Goal: Task Accomplishment & Management: Manage account settings

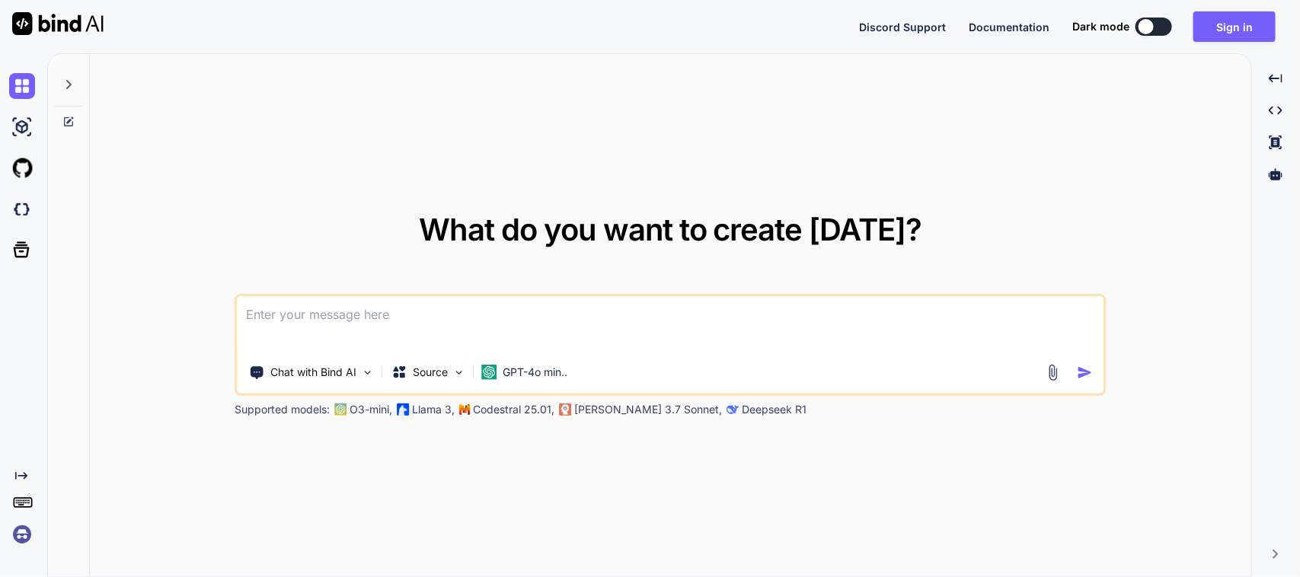
click at [386, 306] on textarea at bounding box center [671, 324] width 866 height 56
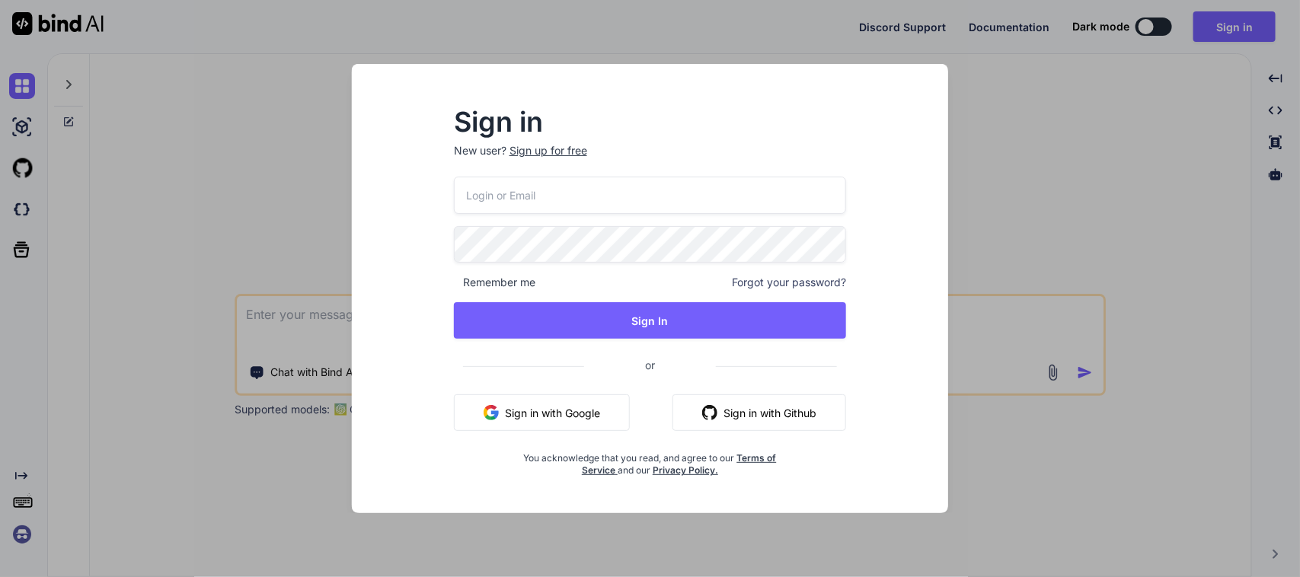
click at [538, 412] on button "Sign in with Google" at bounding box center [542, 413] width 176 height 37
click at [758, 423] on button "Sign in with Github" at bounding box center [760, 413] width 174 height 37
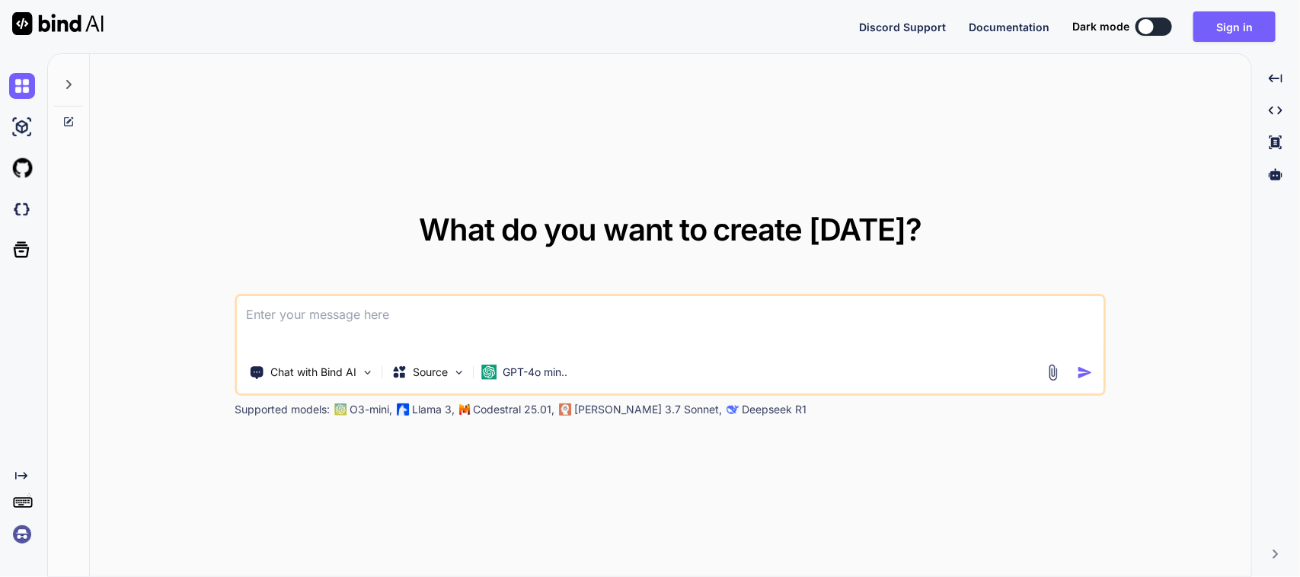
click at [736, 308] on textarea at bounding box center [671, 324] width 866 height 56
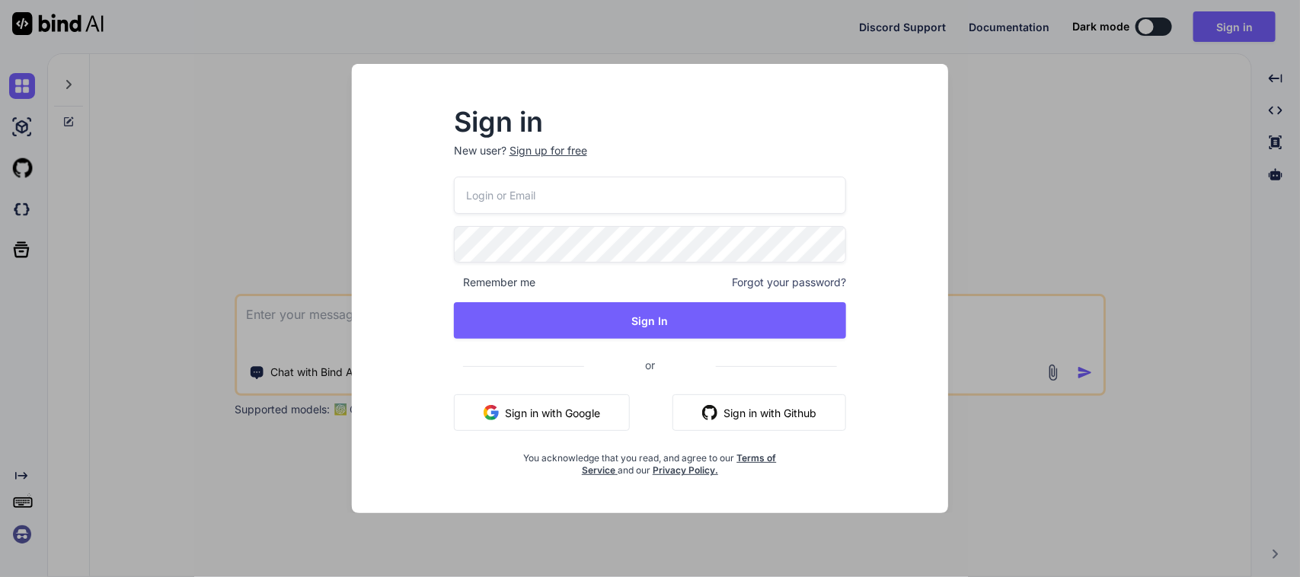
click at [736, 416] on button "Sign in with Github" at bounding box center [760, 413] width 174 height 37
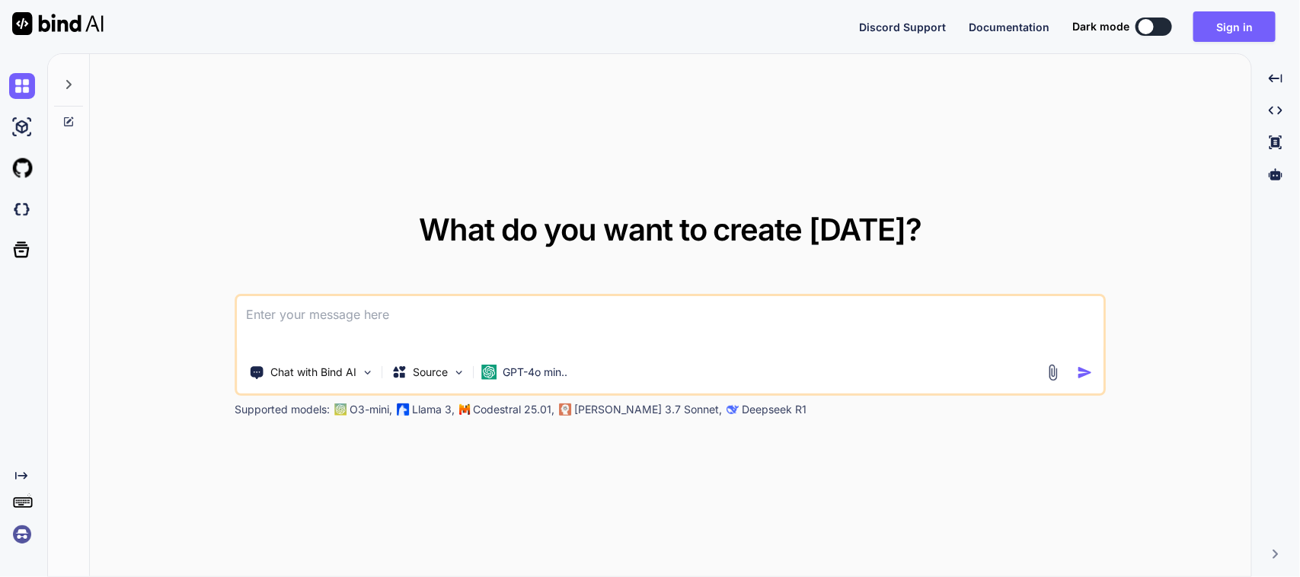
click at [421, 305] on textarea at bounding box center [671, 324] width 866 height 56
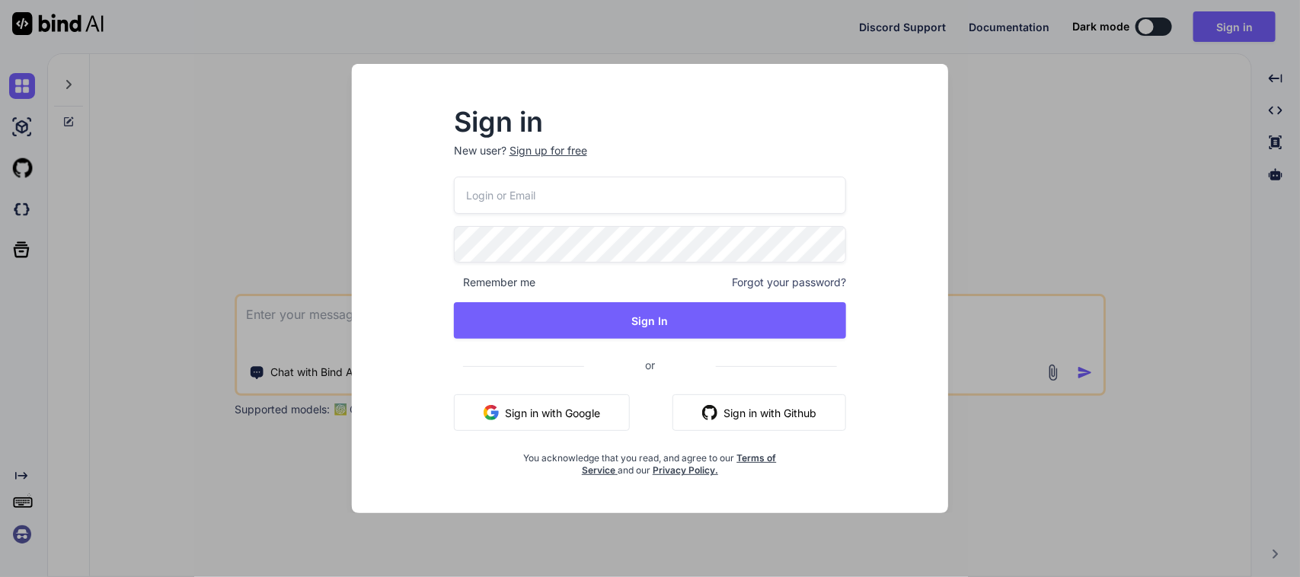
click at [758, 404] on button "Sign in with Github" at bounding box center [760, 413] width 174 height 37
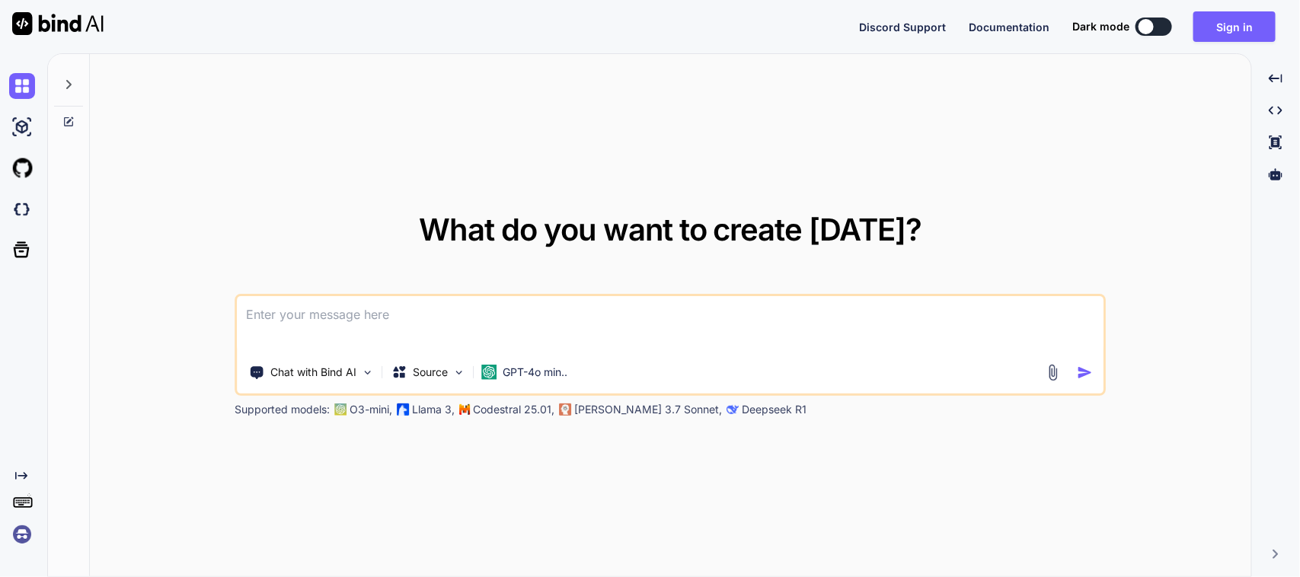
click at [306, 325] on textarea at bounding box center [671, 324] width 866 height 56
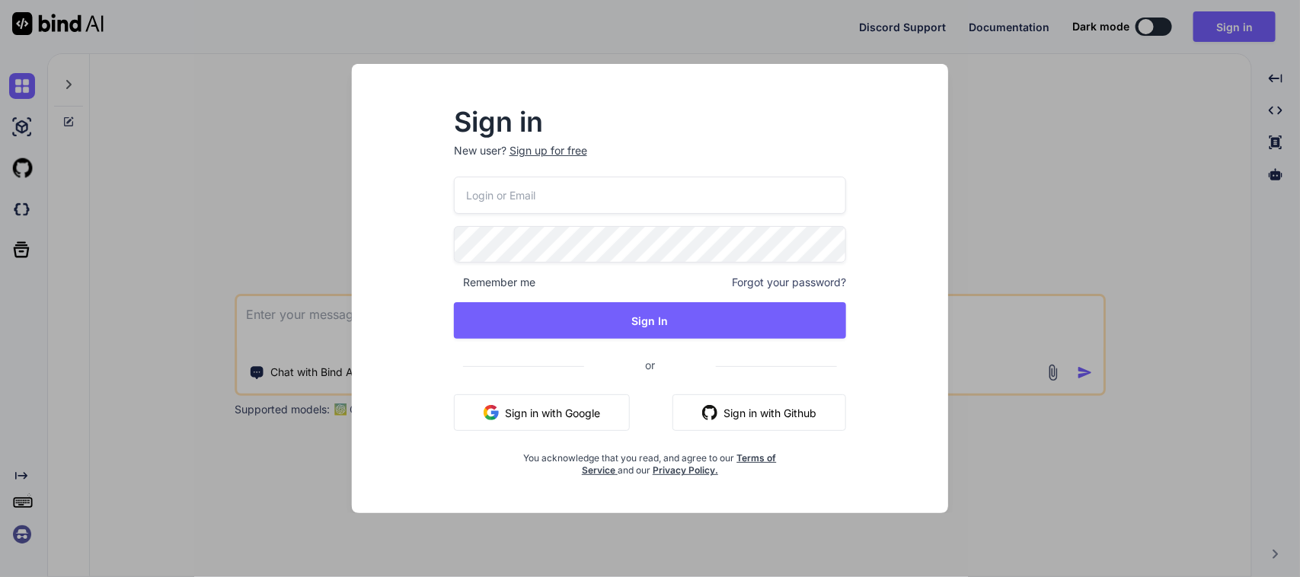
click at [211, 236] on div "Sign in New user? Sign up for free Remember me Forgot your password? Sign In or…" at bounding box center [650, 288] width 1300 height 577
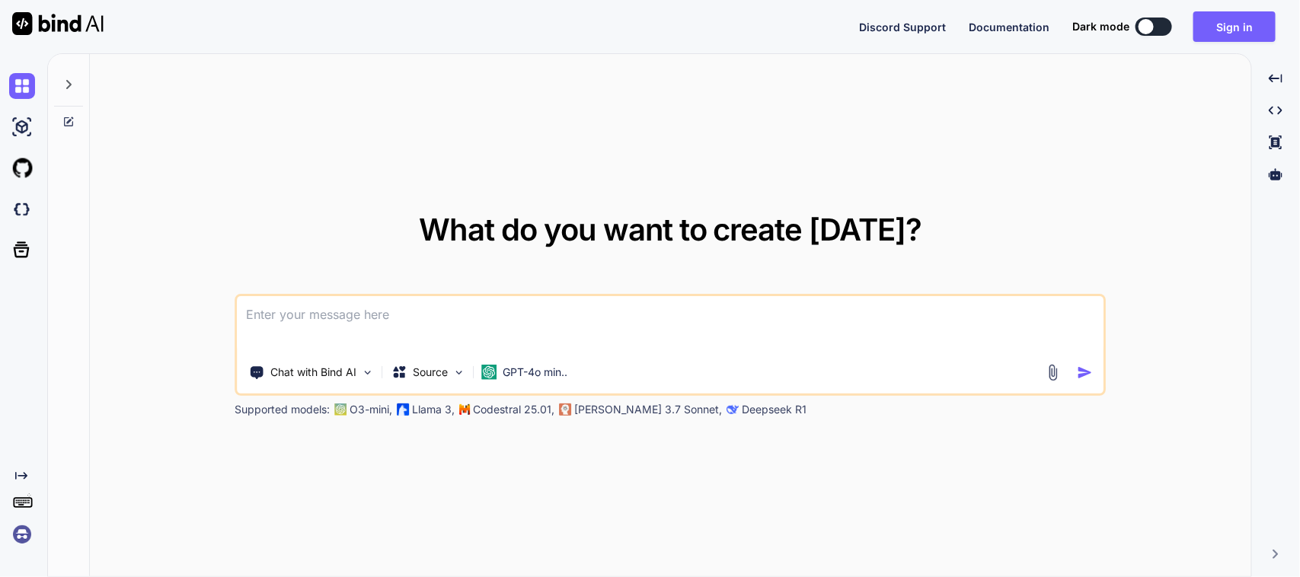
click at [526, 317] on textarea at bounding box center [671, 324] width 866 height 56
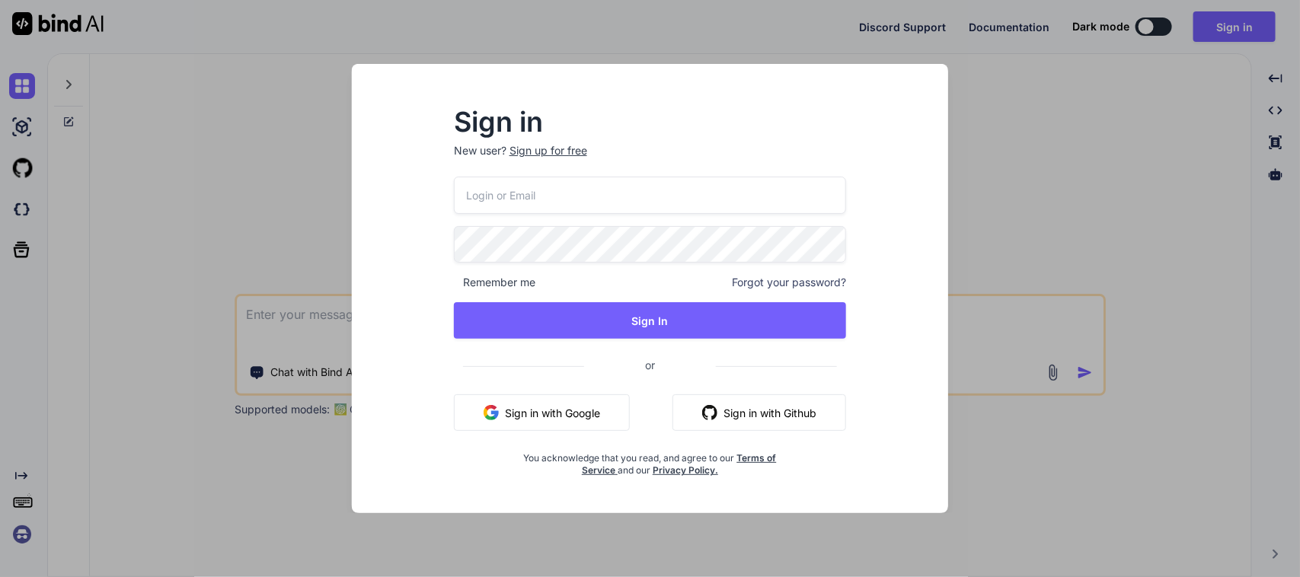
click at [528, 434] on div "Remember me Forgot your password? Sign In or Sign in with Google Sign in with G…" at bounding box center [650, 327] width 393 height 301
click at [541, 421] on button "Sign in with Google" at bounding box center [542, 413] width 176 height 37
click at [752, 419] on button "Sign in with Github" at bounding box center [760, 413] width 174 height 37
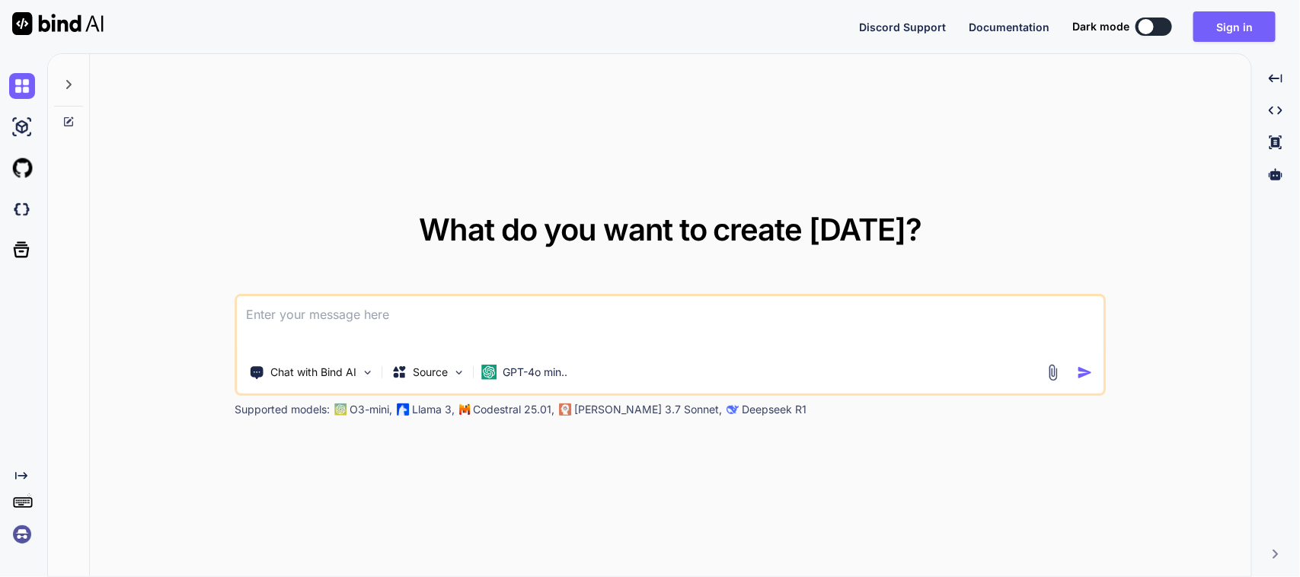
click at [459, 305] on textarea at bounding box center [671, 324] width 866 height 56
